Goal: Transaction & Acquisition: Download file/media

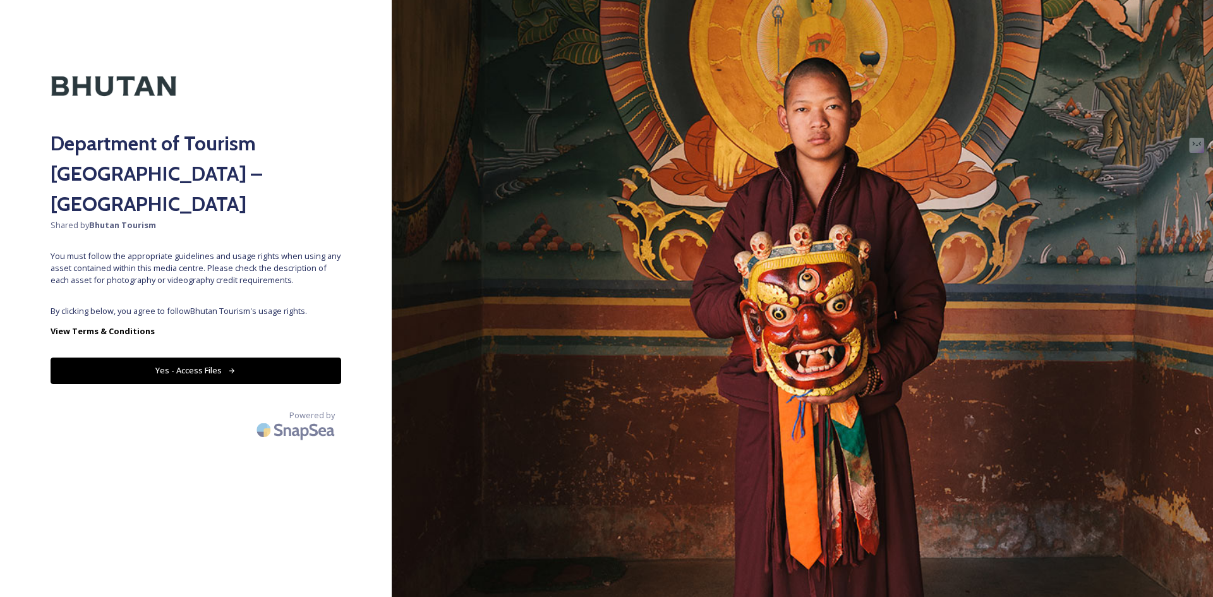
click at [226, 265] on div "Department of Tourism [GEOGRAPHIC_DATA] – Brand Centre Shared by Bhutan Tourism…" at bounding box center [196, 299] width 392 height 496
click at [204, 358] on button "Yes - Access Files" at bounding box center [196, 371] width 291 height 26
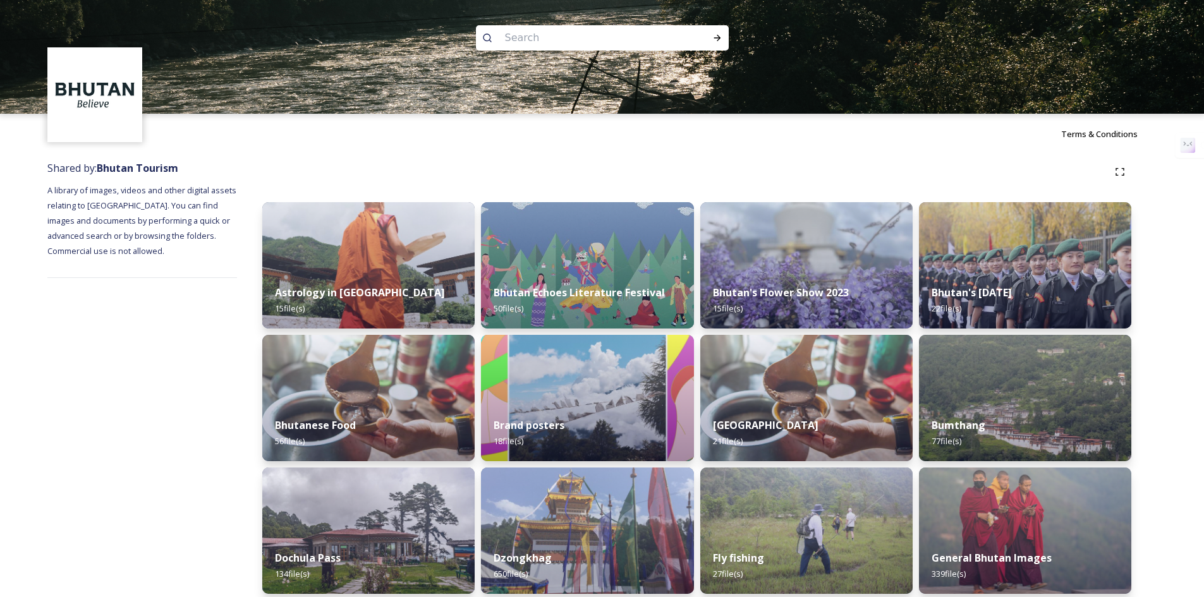
click at [541, 40] on input at bounding box center [585, 38] width 173 height 28
type input "paro"
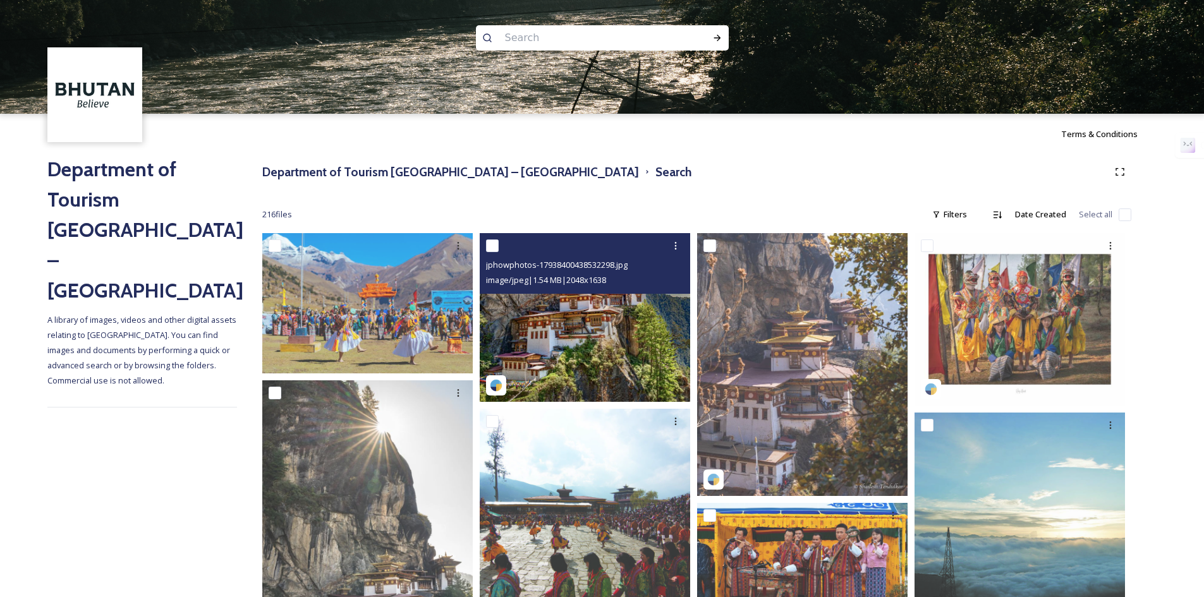
click at [615, 346] on img at bounding box center [585, 317] width 210 height 168
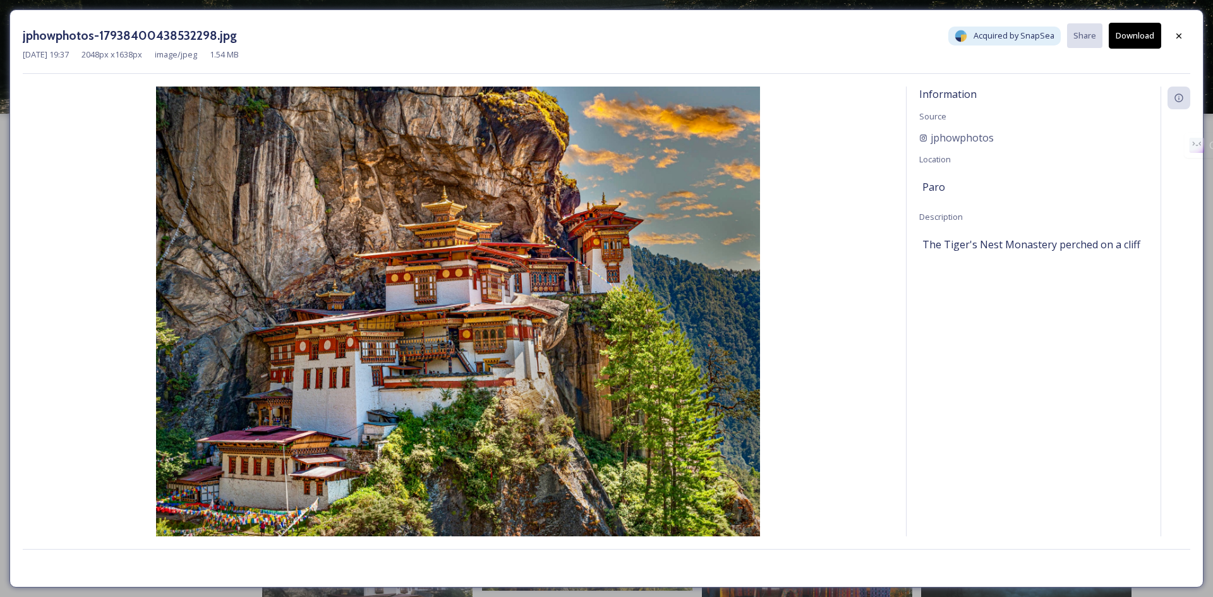
click at [1122, 35] on button "Download" at bounding box center [1135, 36] width 52 height 26
click at [1178, 34] on icon at bounding box center [1179, 36] width 10 height 10
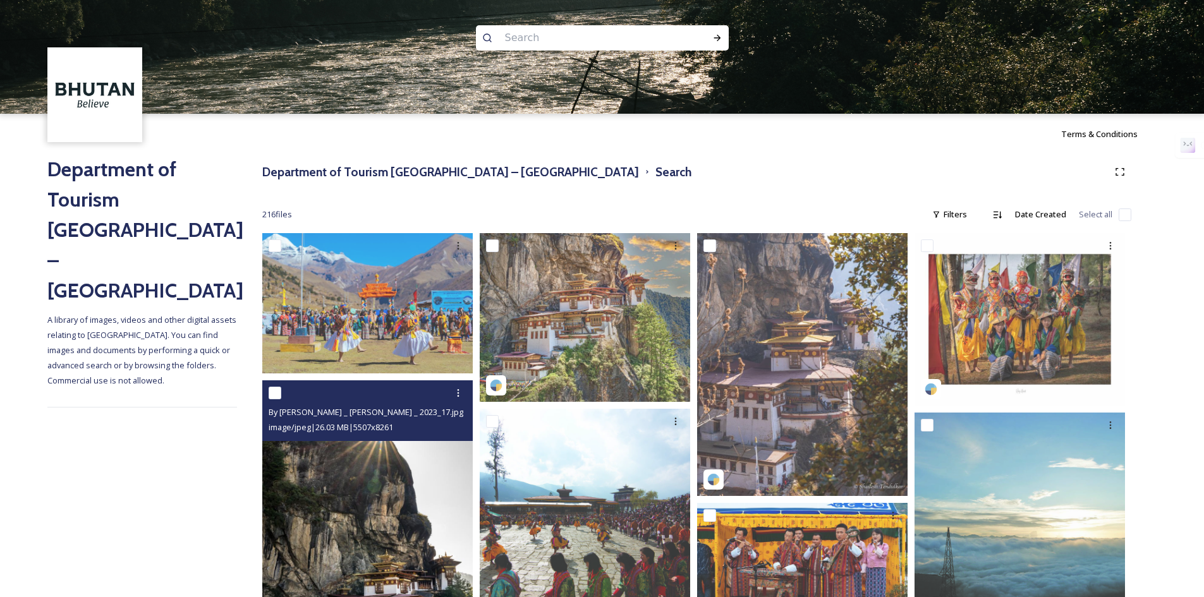
click at [401, 500] on img at bounding box center [367, 538] width 210 height 316
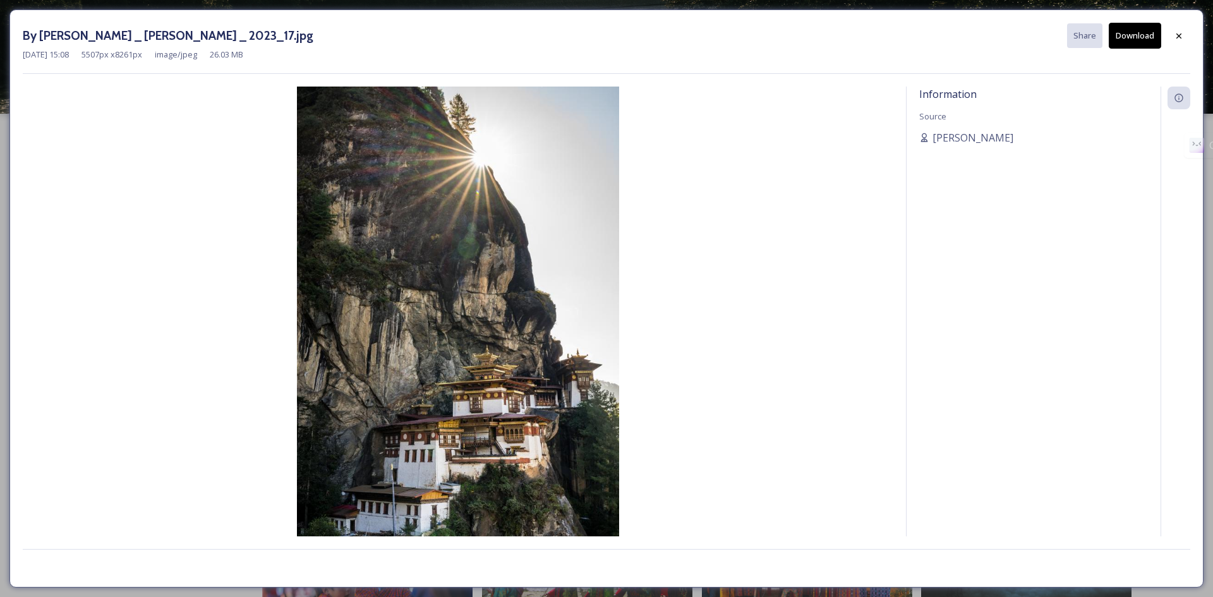
click at [1128, 35] on button "Download" at bounding box center [1135, 36] width 52 height 26
click at [1179, 35] on icon at bounding box center [1179, 35] width 5 height 5
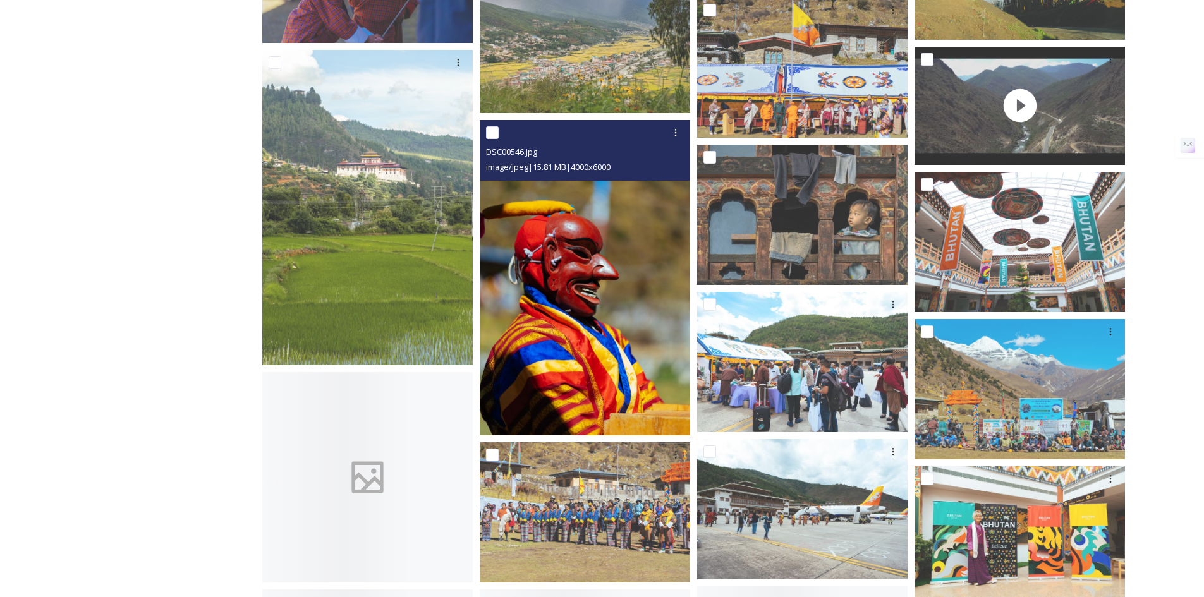
scroll to position [1264, 0]
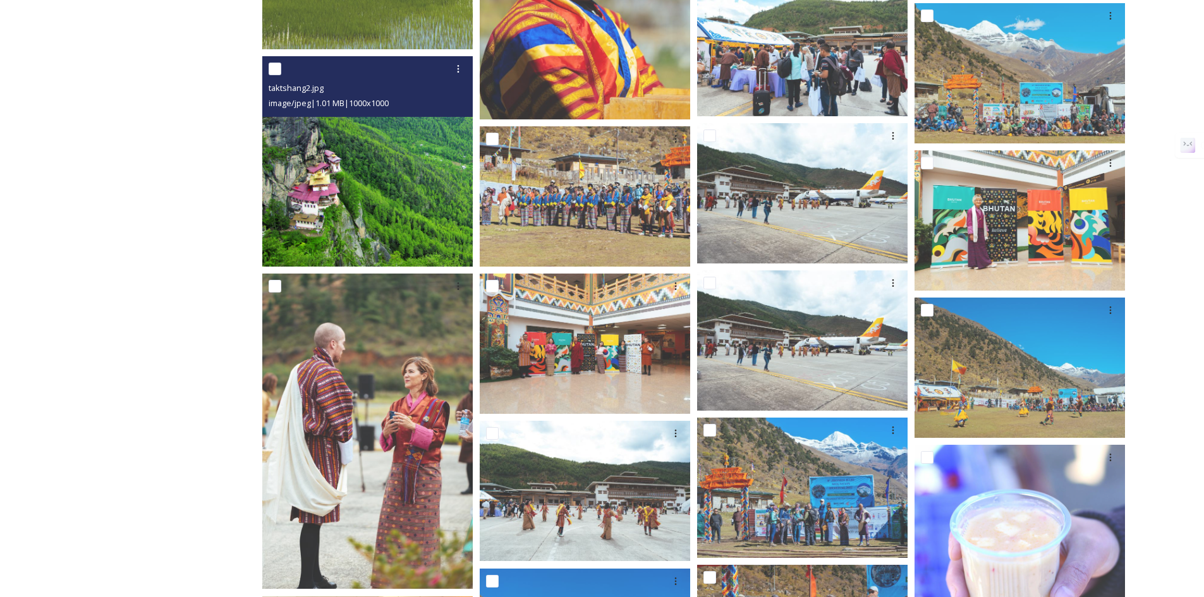
click at [392, 232] on img at bounding box center [367, 161] width 210 height 210
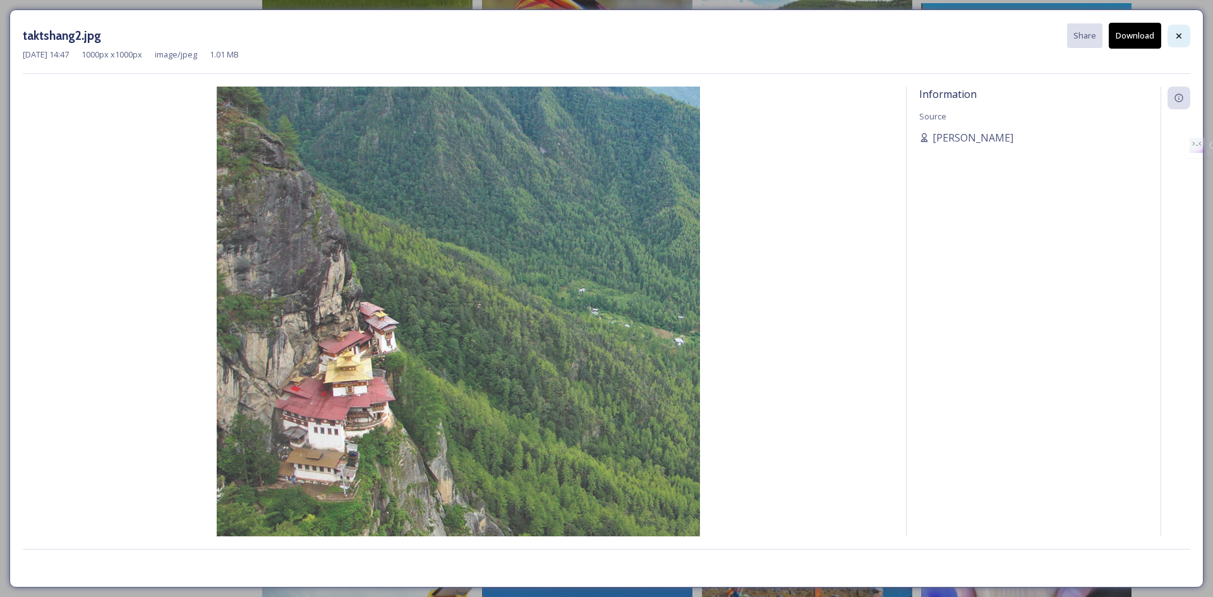
click at [1179, 37] on icon at bounding box center [1179, 36] width 10 height 10
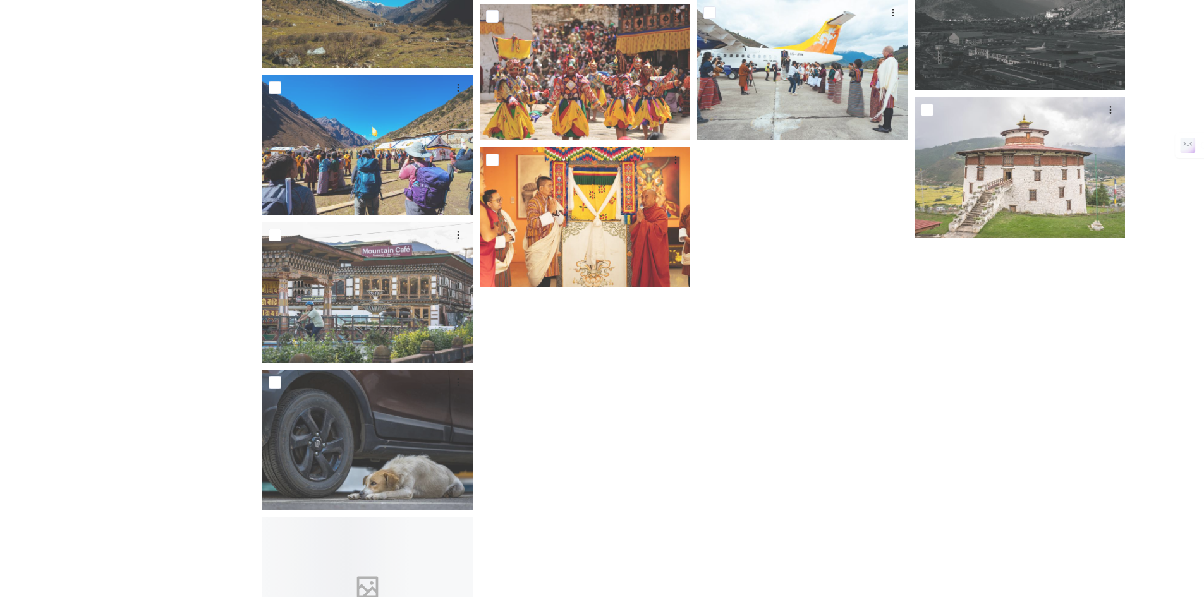
scroll to position [2528, 0]
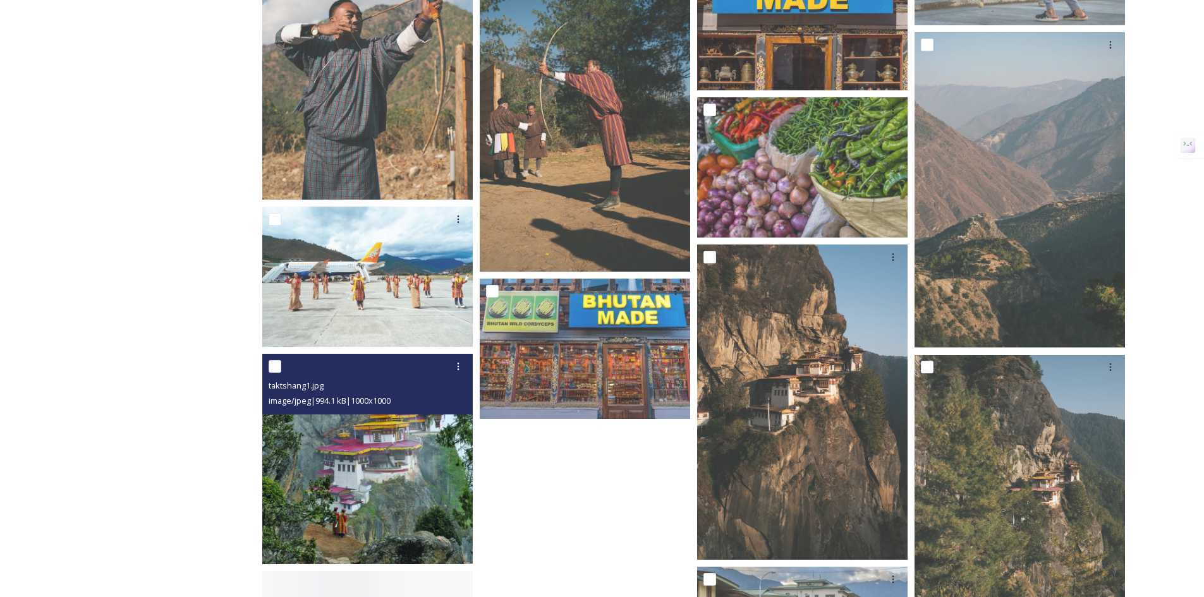
scroll to position [6845, 0]
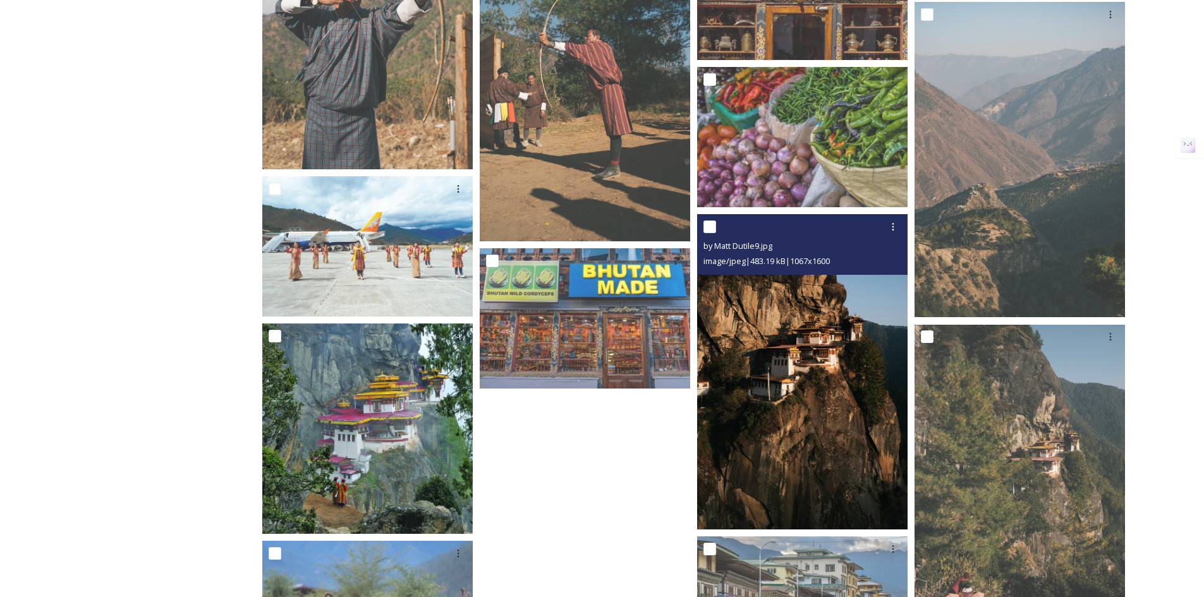
click at [761, 399] on img at bounding box center [802, 371] width 210 height 315
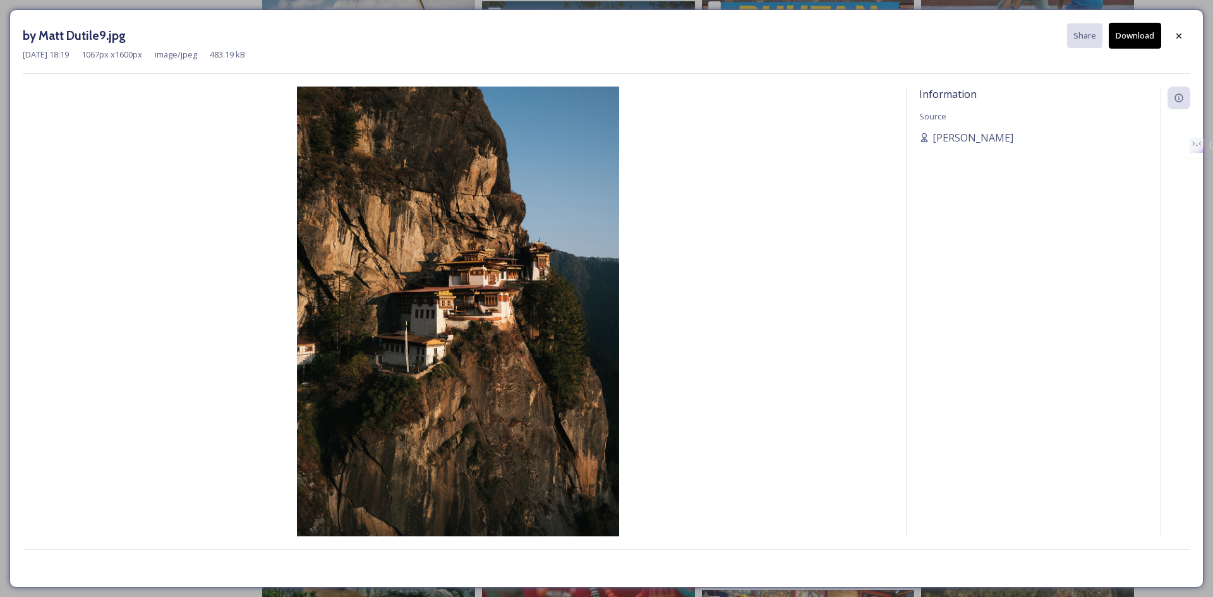
click at [1146, 34] on button "Download" at bounding box center [1135, 36] width 52 height 26
click at [1174, 29] on div at bounding box center [1179, 36] width 23 height 23
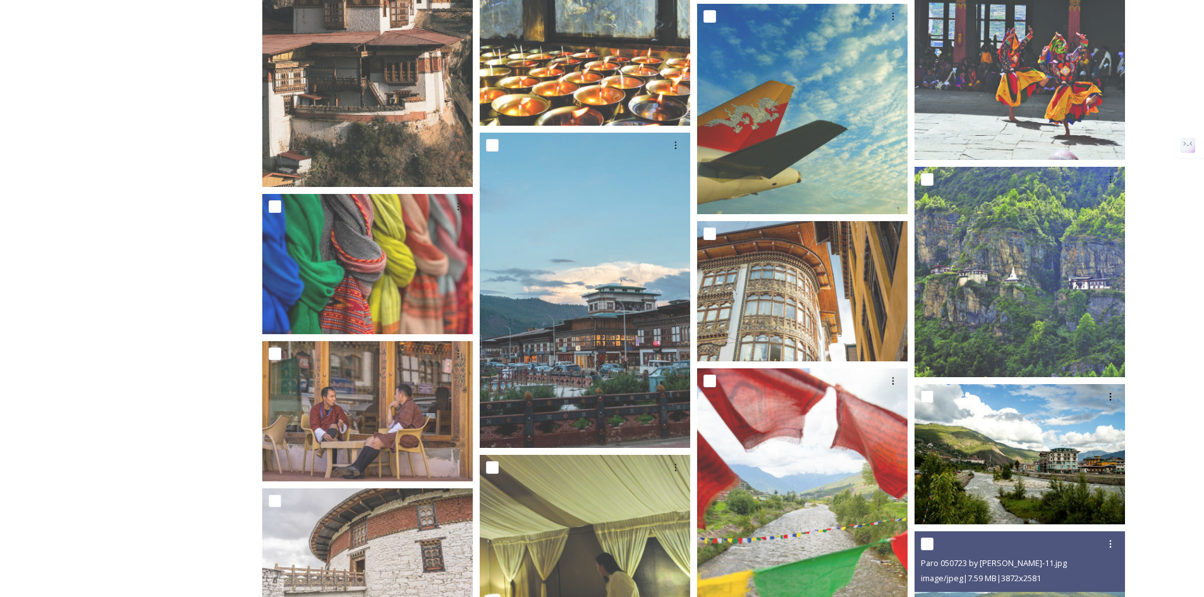
scroll to position [8004, 0]
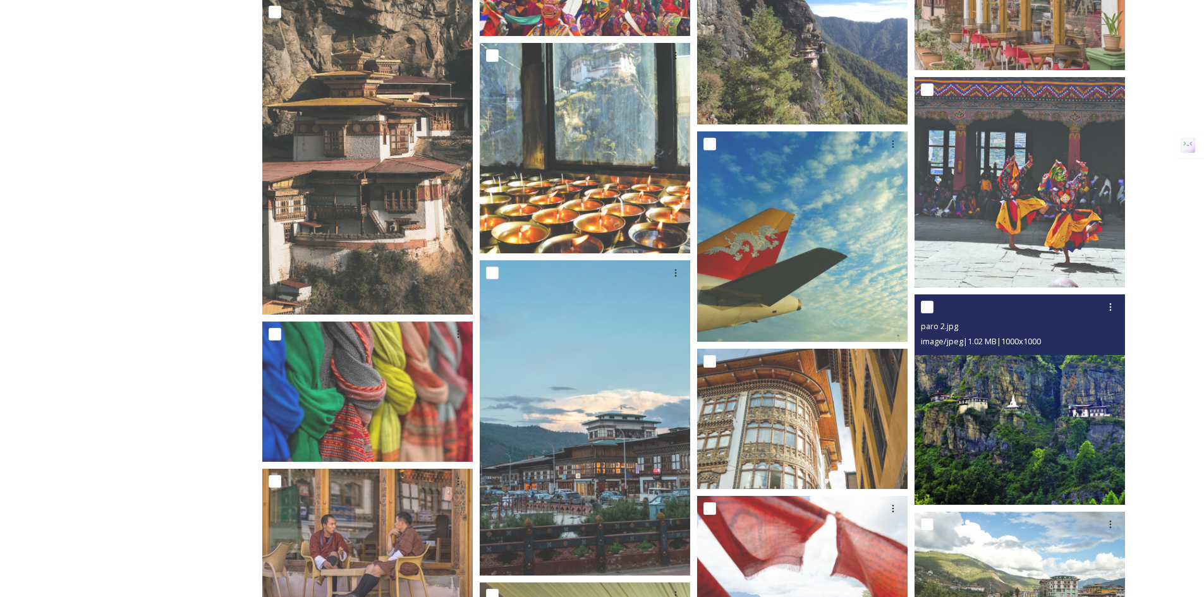
click at [978, 437] on img at bounding box center [1019, 399] width 210 height 210
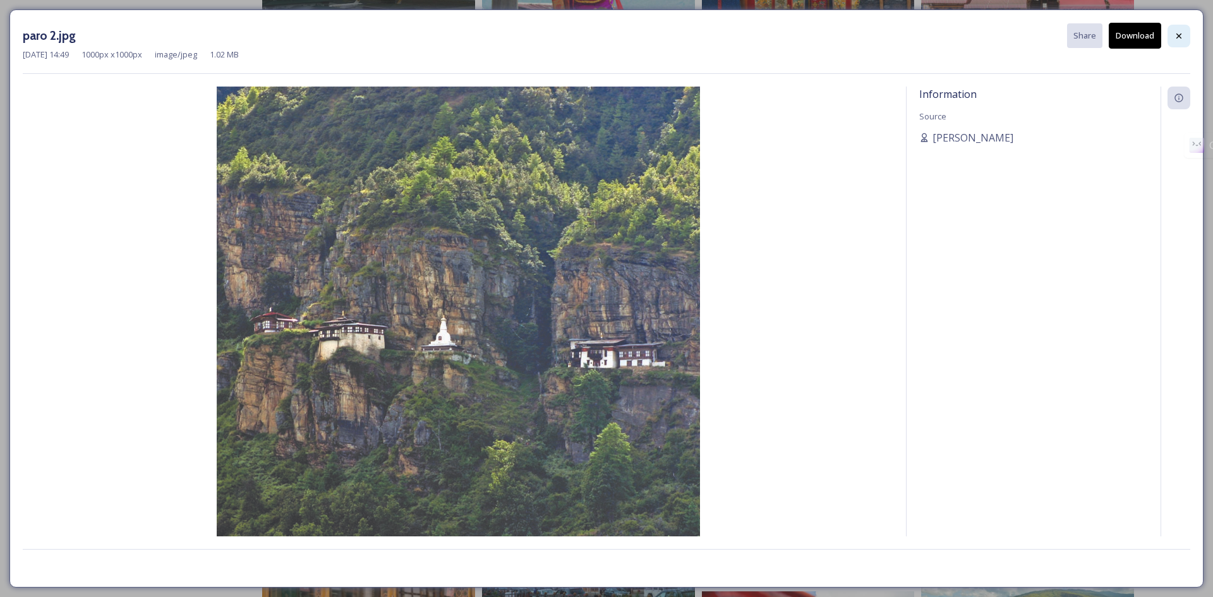
click at [1178, 34] on icon at bounding box center [1179, 36] width 10 height 10
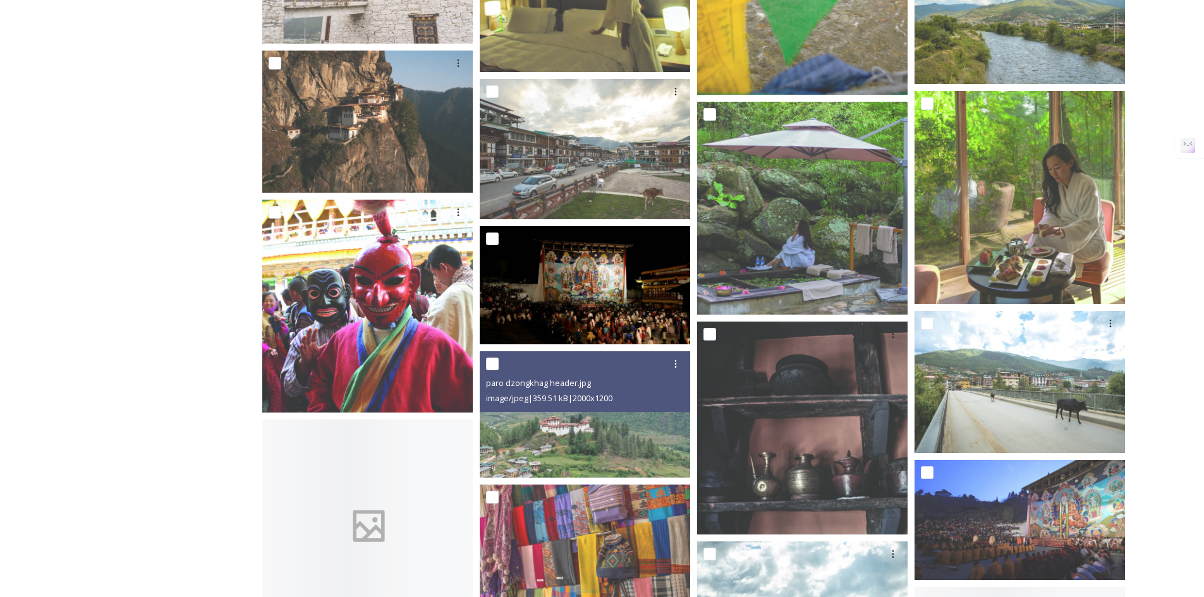
scroll to position [8847, 0]
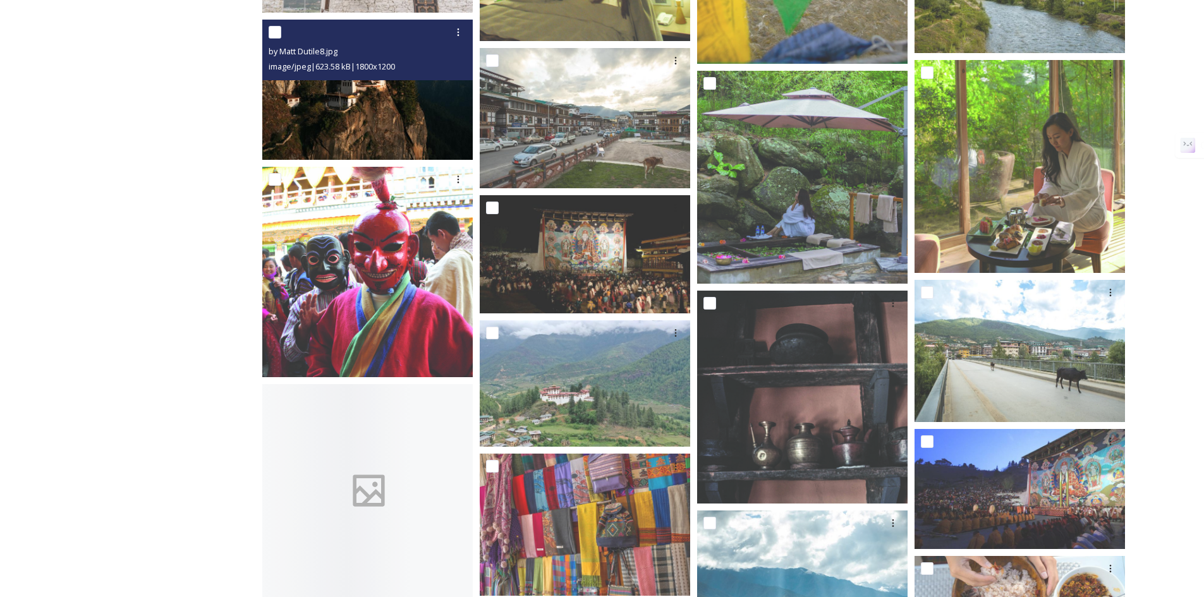
click at [386, 103] on img at bounding box center [367, 90] width 210 height 140
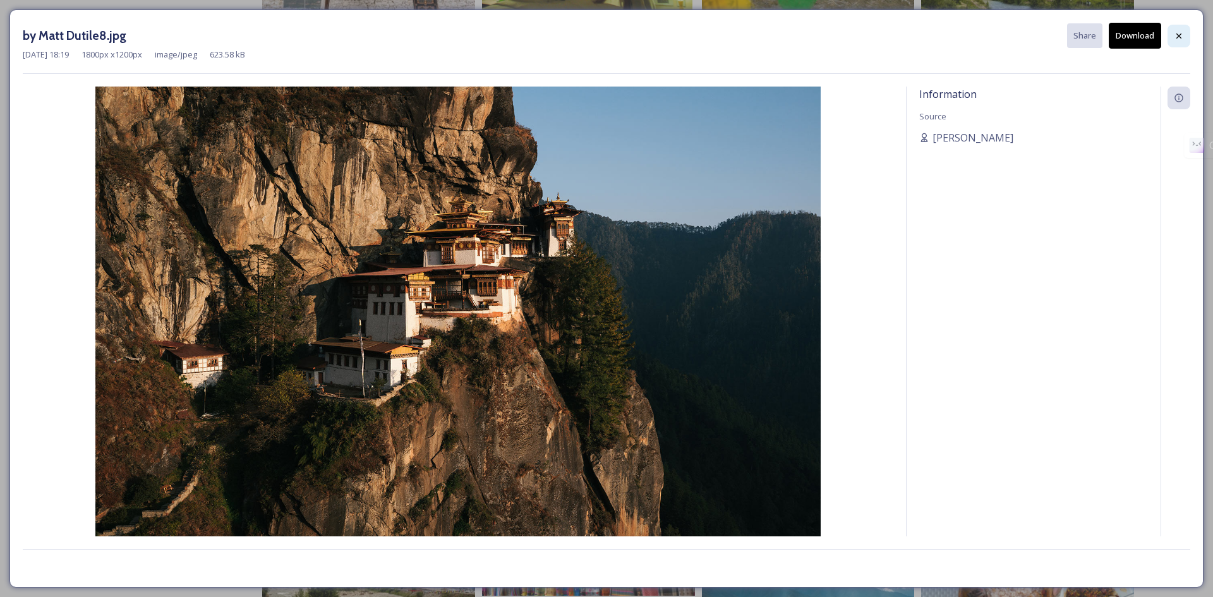
click at [1179, 38] on icon at bounding box center [1179, 36] width 10 height 10
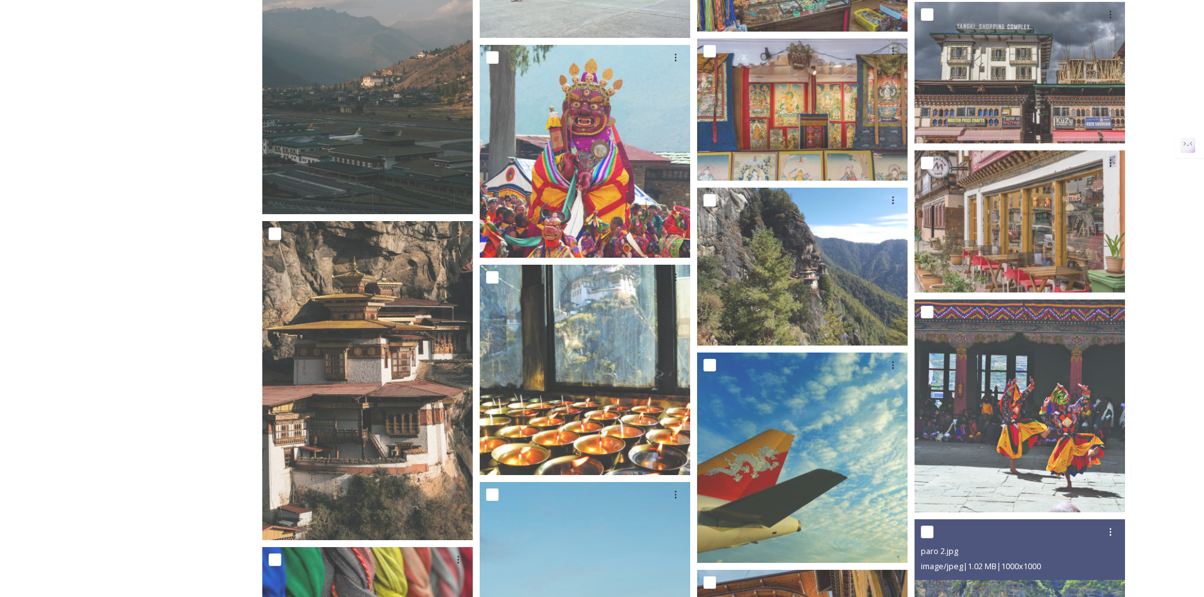
scroll to position [7837, 0]
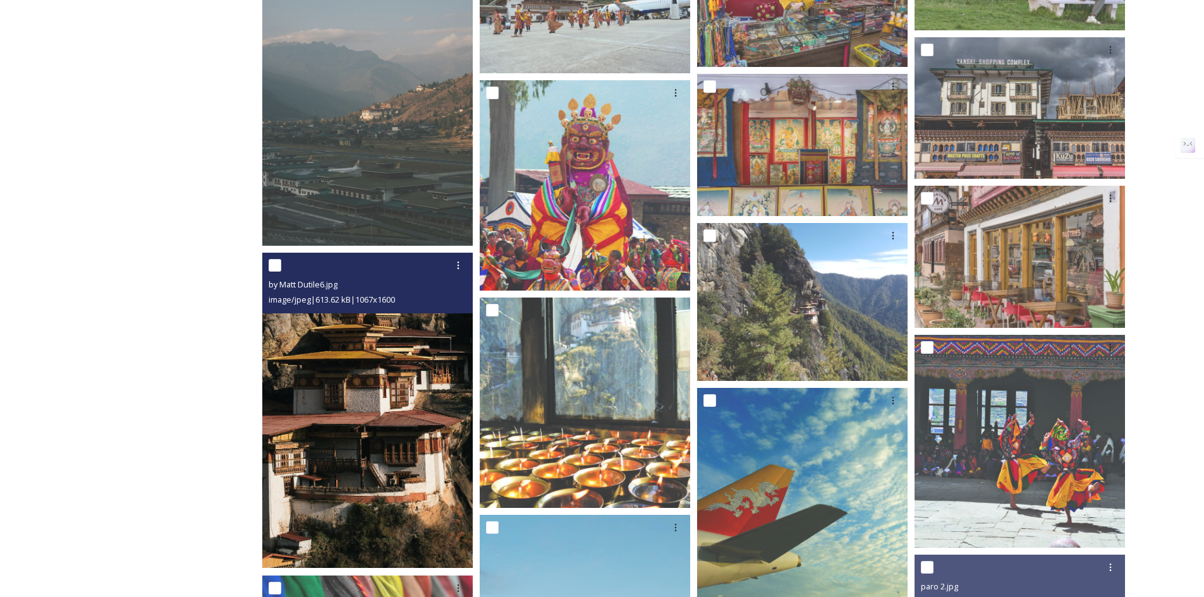
click at [399, 331] on img at bounding box center [367, 410] width 210 height 315
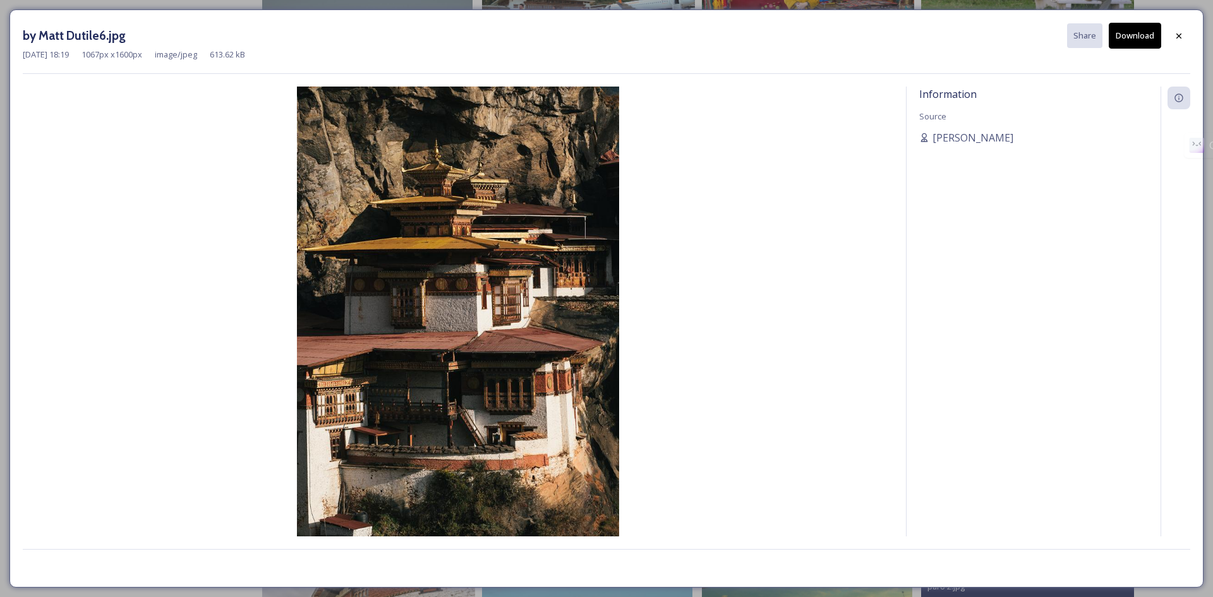
click at [0, 138] on div "by Matt Dutile6.jpg Share Download [DATE] 18:19 1067 px x 1600 px image/jpeg 61…" at bounding box center [606, 298] width 1213 height 597
click at [1176, 34] on icon at bounding box center [1179, 36] width 10 height 10
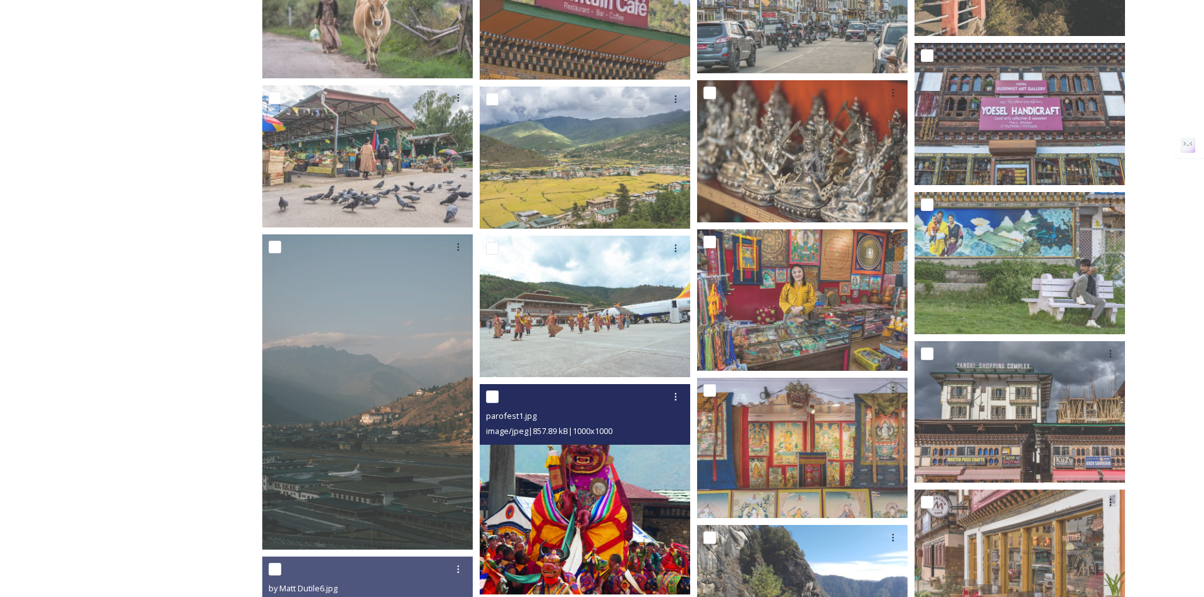
scroll to position [7521, 0]
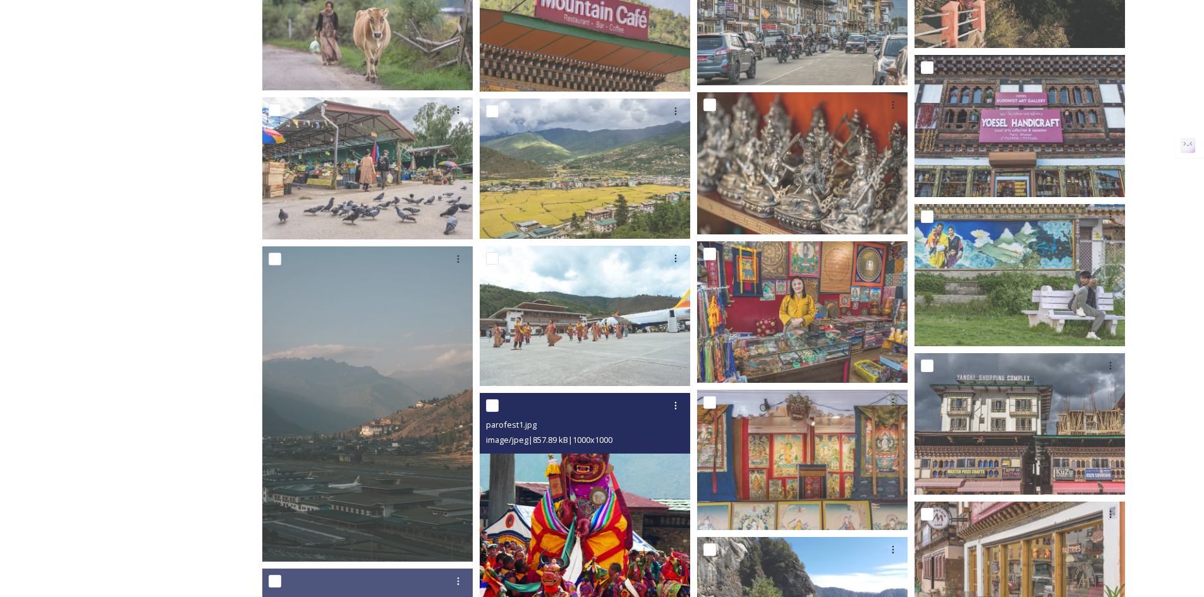
click at [586, 484] on img at bounding box center [585, 498] width 210 height 210
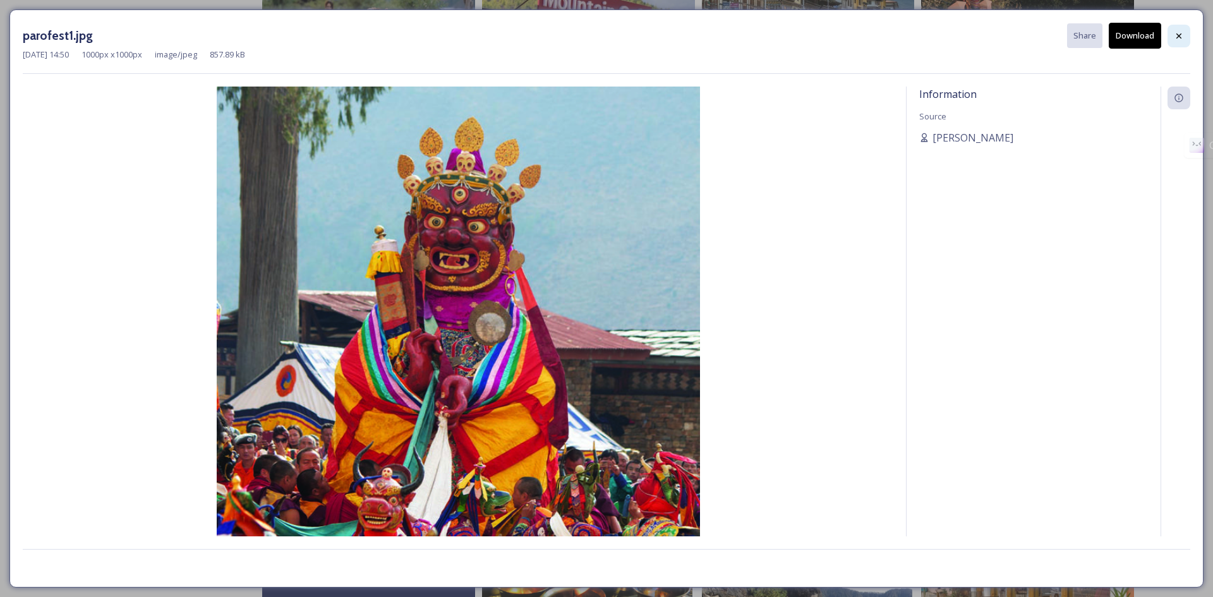
click at [1178, 35] on icon at bounding box center [1179, 35] width 5 height 5
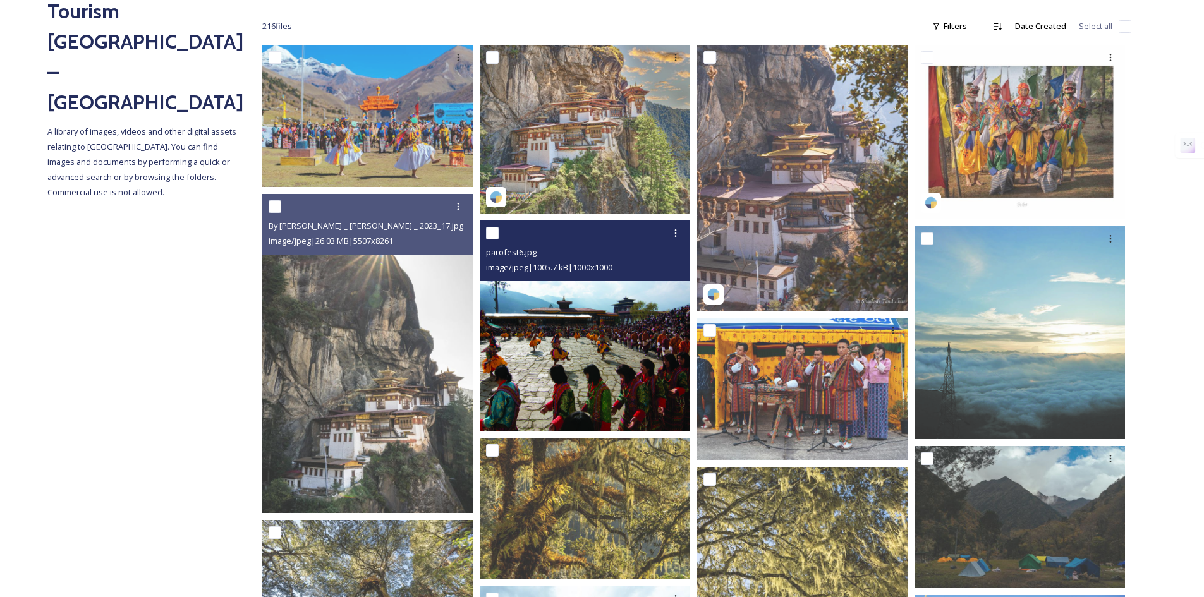
scroll to position [316, 0]
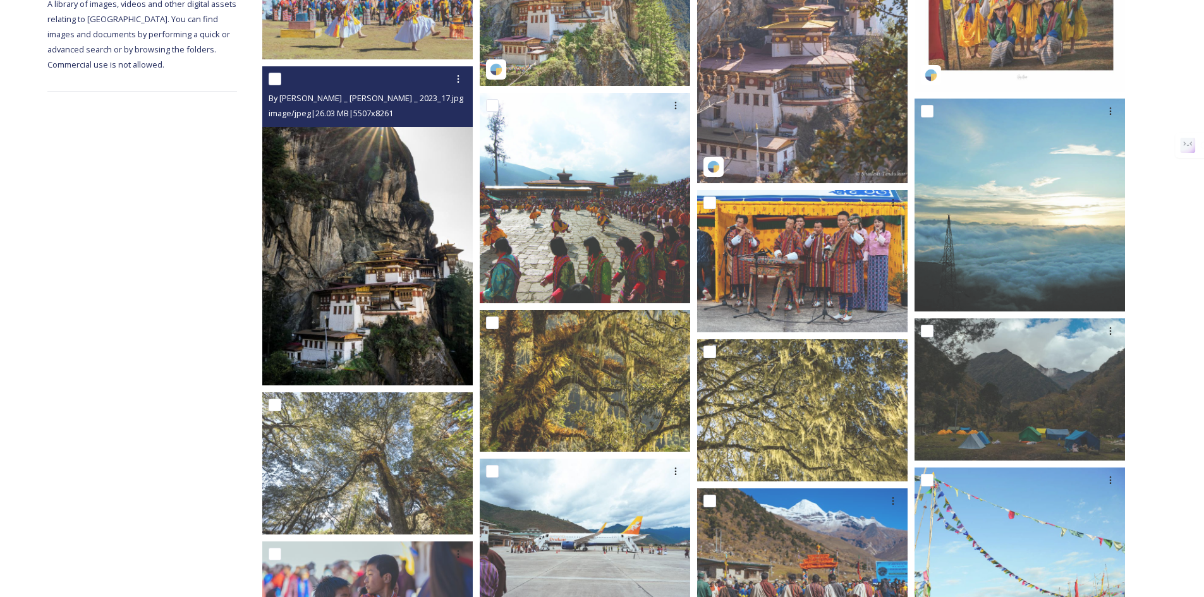
click at [409, 291] on img at bounding box center [368, 226] width 213 height 320
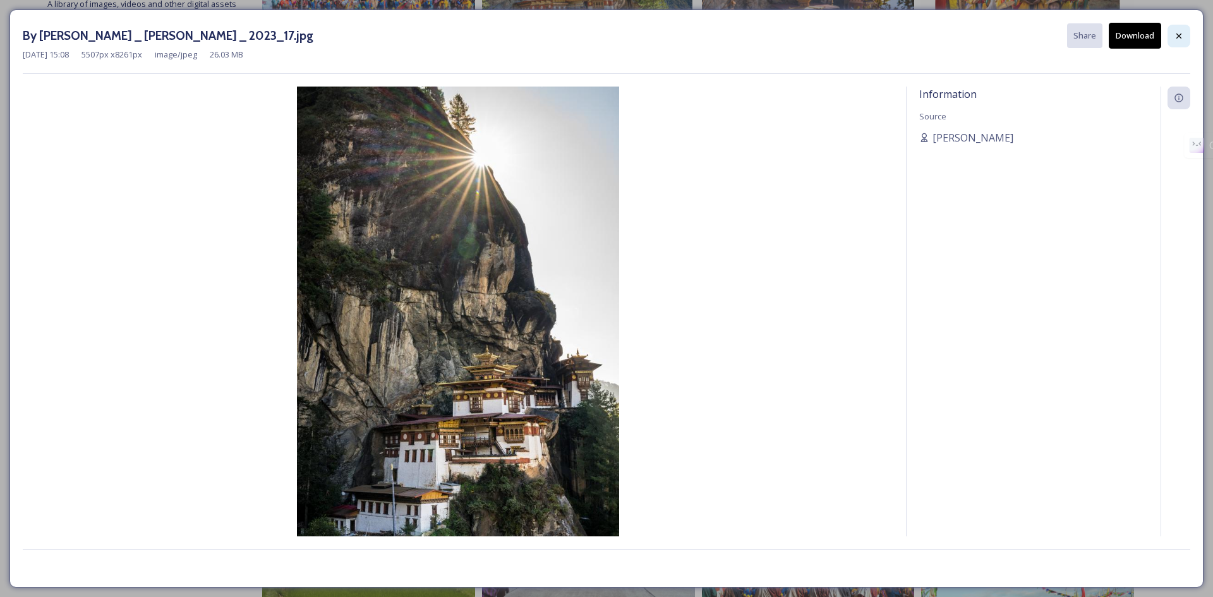
click at [1181, 35] on icon at bounding box center [1179, 36] width 10 height 10
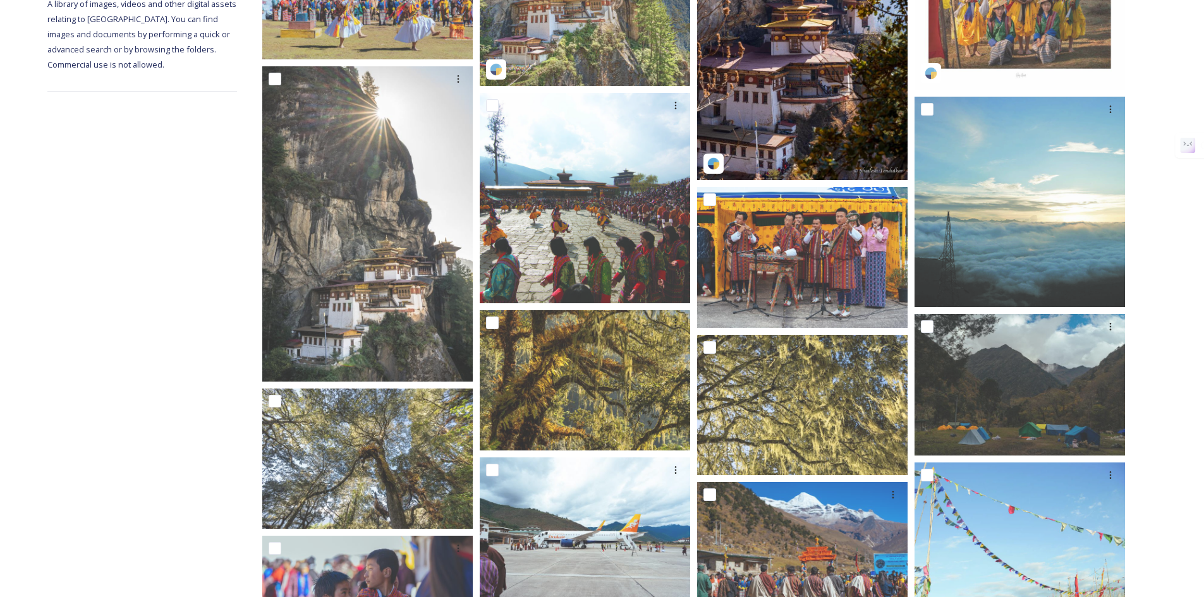
scroll to position [329, 0]
